Goal: Find specific page/section: Find specific page/section

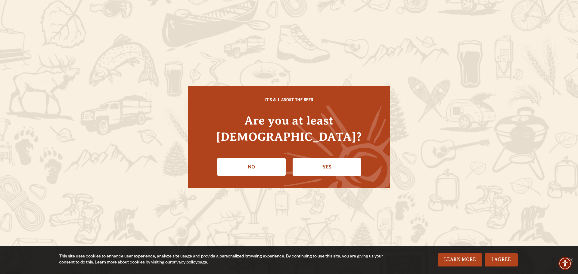
click at [326, 158] on link "Yes" at bounding box center [327, 166] width 69 height 17
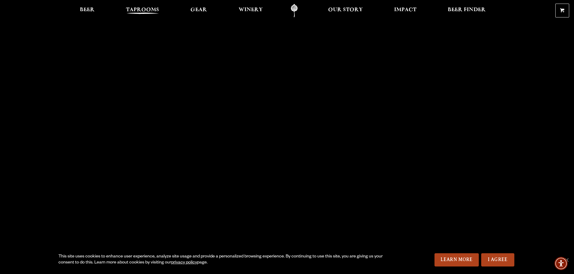
click at [139, 9] on span "Taprooms" at bounding box center [142, 10] width 33 height 5
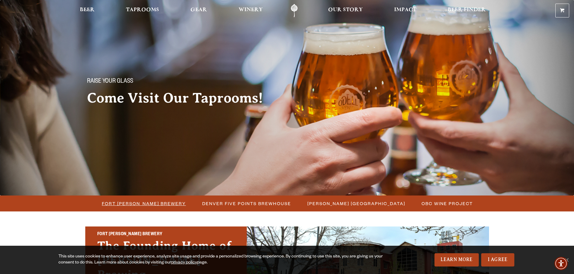
click at [171, 202] on span "Fort [PERSON_NAME] Brewery" at bounding box center [144, 203] width 84 height 9
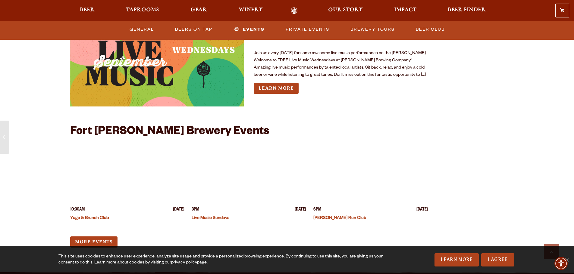
scroll to position [1536, 0]
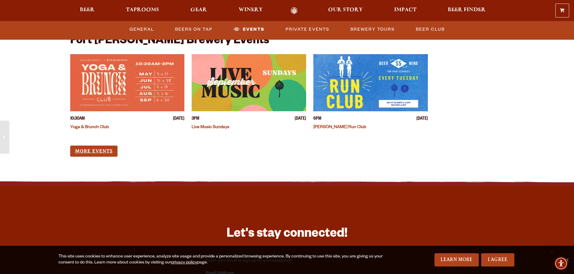
click at [113, 146] on link "More Events" at bounding box center [93, 151] width 47 height 11
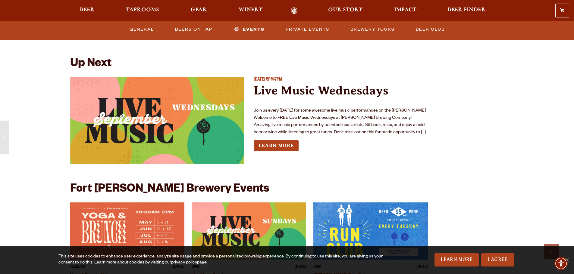
scroll to position [1385, 0]
